Goal: Find specific page/section: Find specific page/section

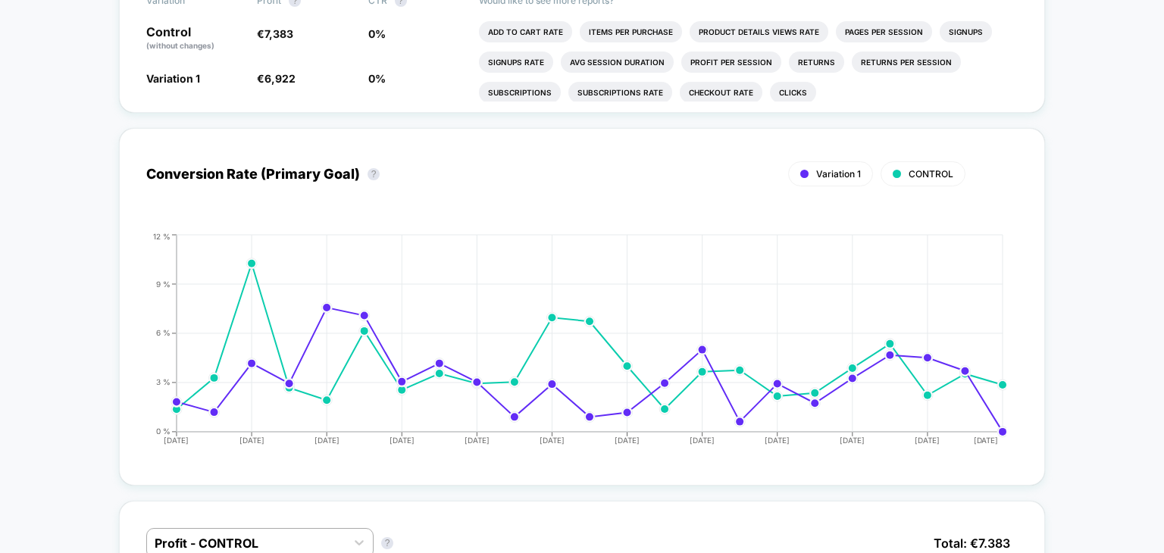
scroll to position [18, 0]
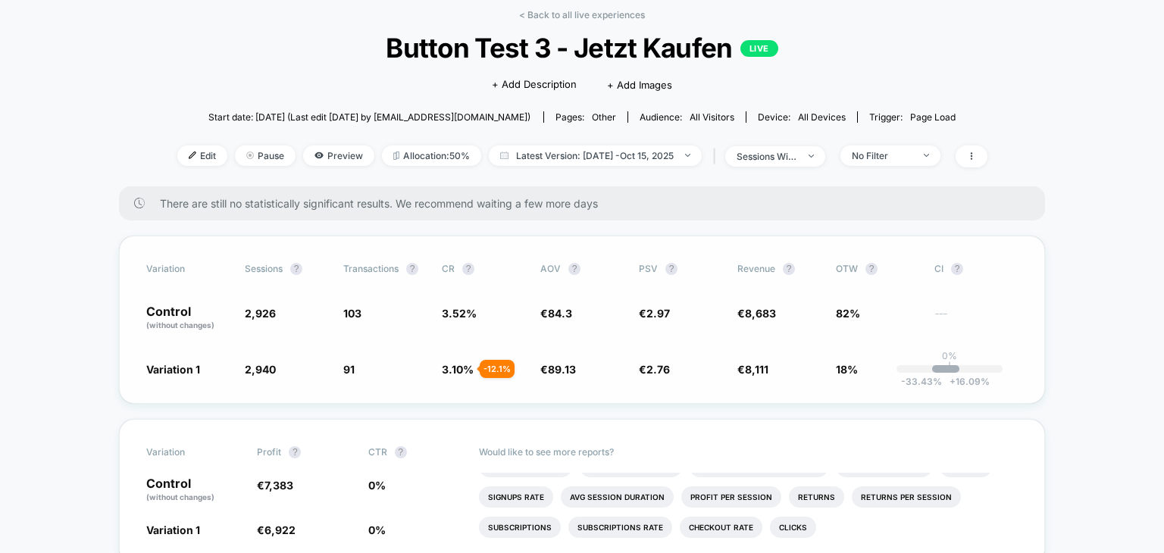
scroll to position [0, 0]
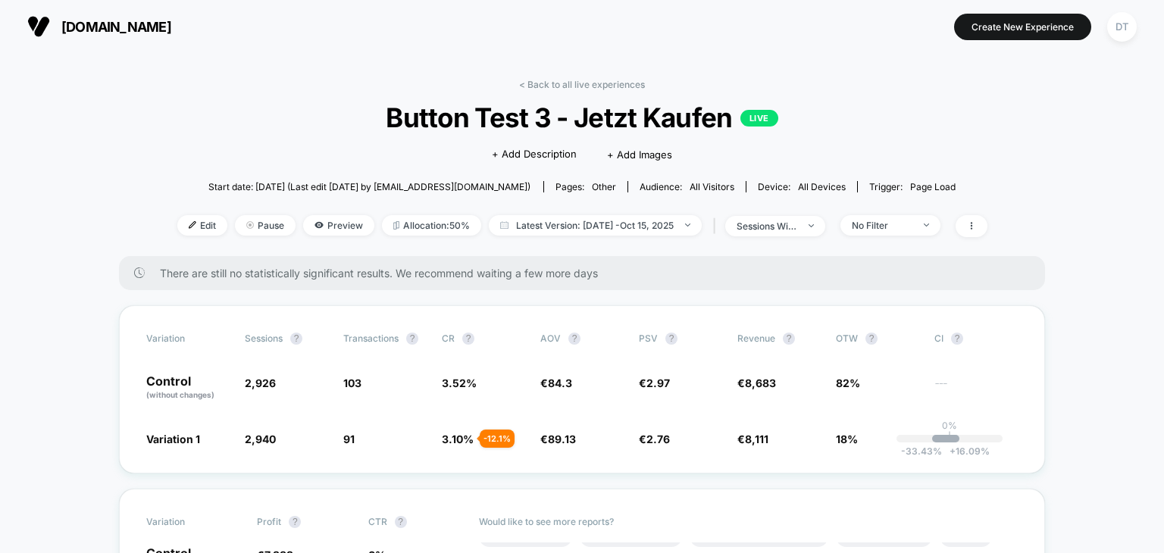
click at [888, 127] on span "Button Test 3 - Jetzt Kaufen LIVE" at bounding box center [582, 118] width 729 height 32
click at [564, 96] on div "< Back to all live experiences Button Test 3 - Jetzt Kaufen LIVE Click to edit …" at bounding box center [582, 167] width 810 height 177
click at [44, 19] on img at bounding box center [38, 26] width 23 height 23
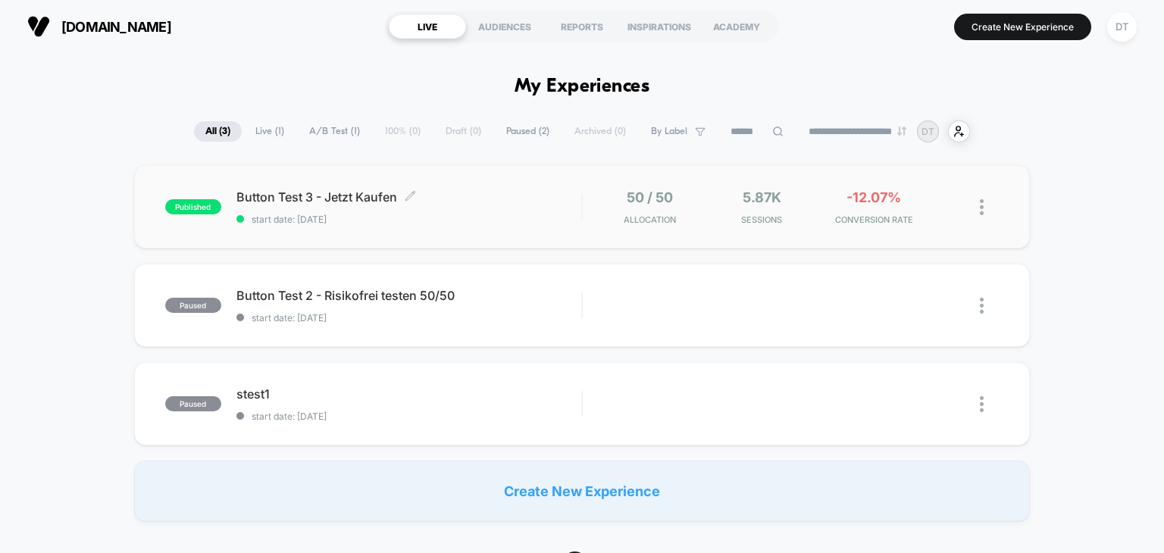
click at [334, 205] on span "Button Test 3 - Jetzt Kaufen Click to edit experience details" at bounding box center [409, 196] width 346 height 15
